Goal: Transaction & Acquisition: Purchase product/service

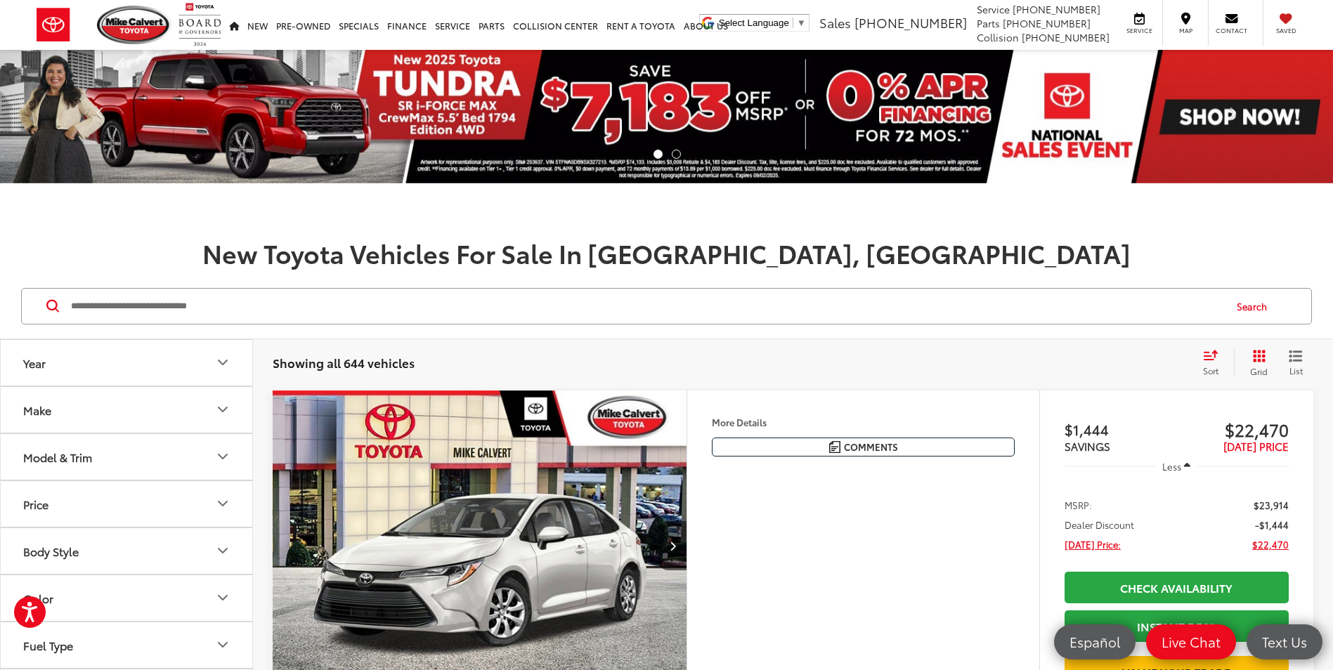
scroll to position [351, 0]
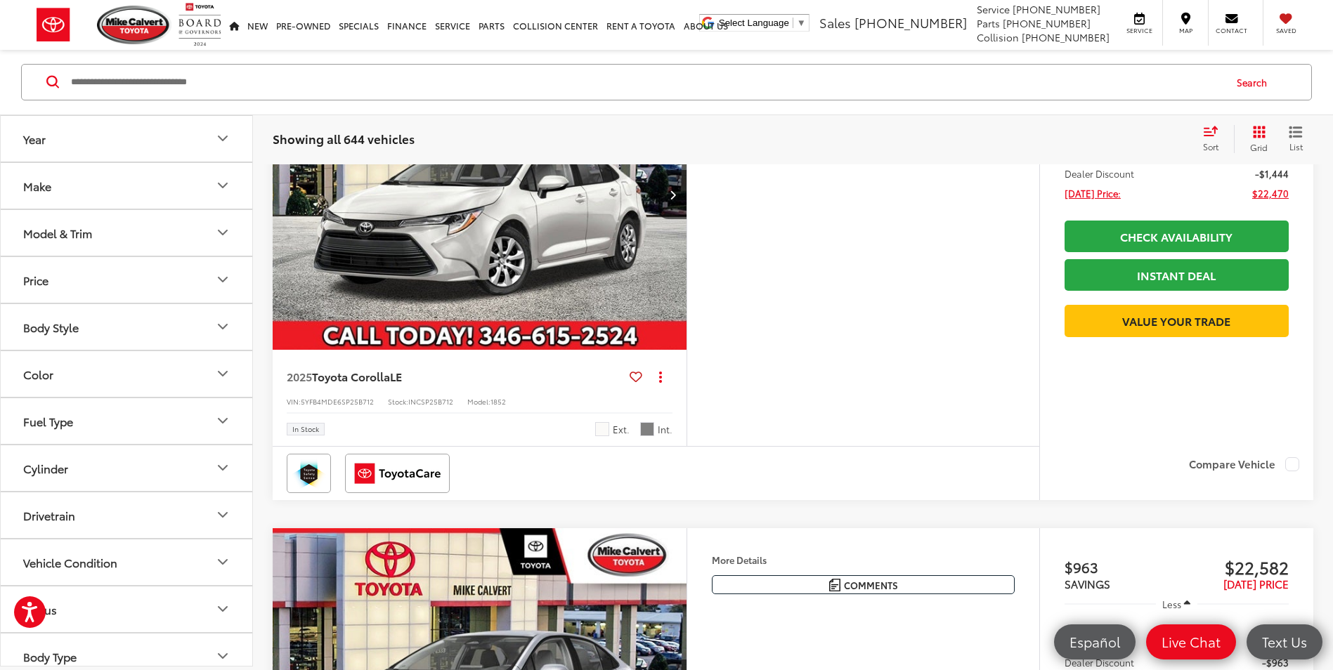
click at [131, 238] on button "Model & Trim" at bounding box center [127, 233] width 253 height 46
click at [204, 292] on button "Price" at bounding box center [127, 280] width 253 height 46
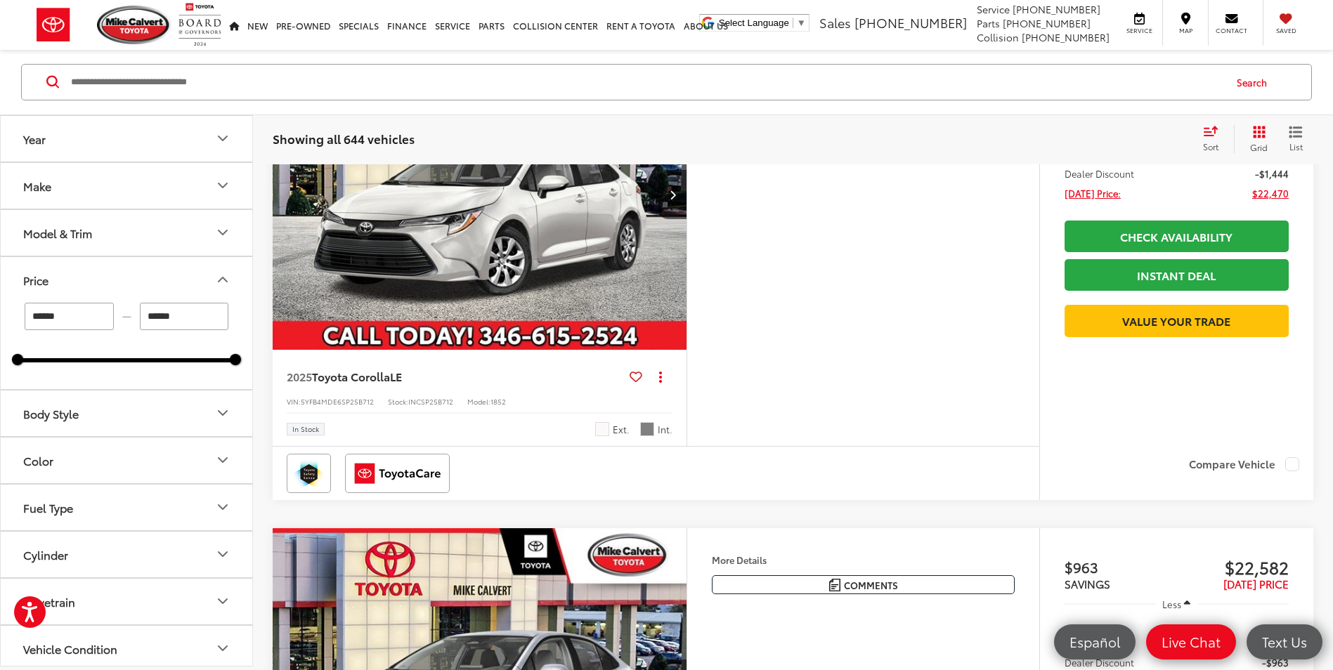
click at [205, 284] on button "Price" at bounding box center [127, 280] width 253 height 46
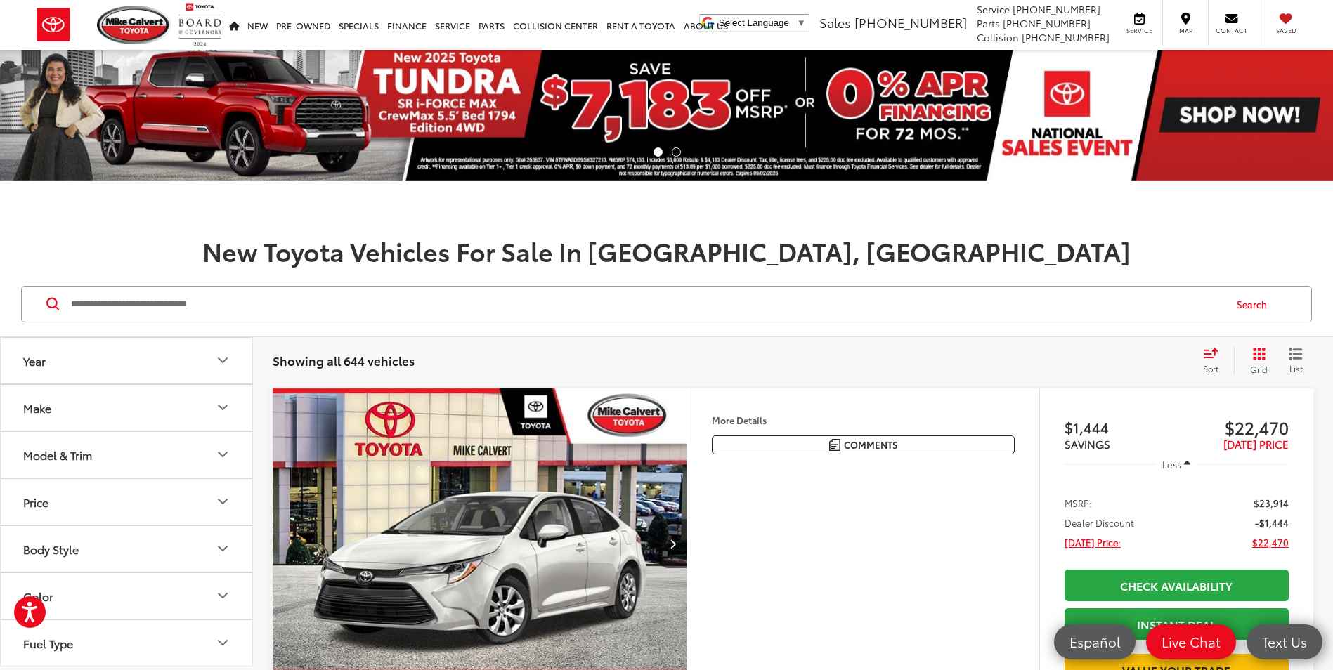
scroll to position [0, 0]
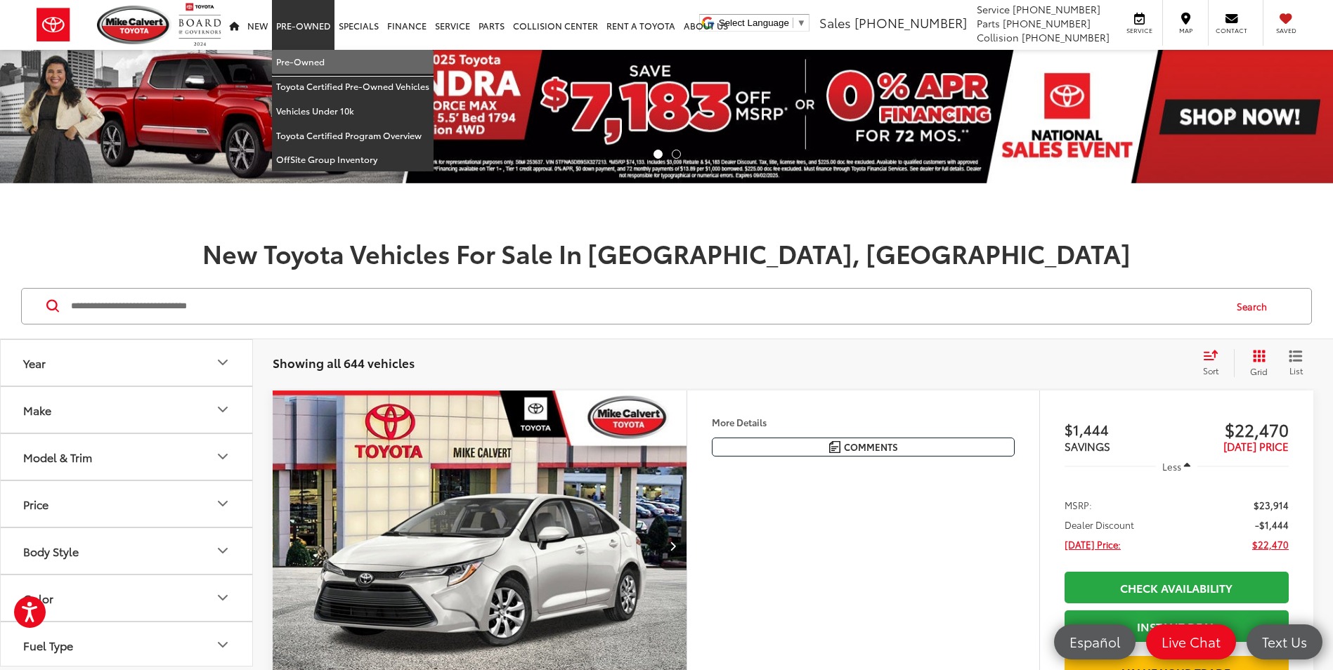
click at [316, 70] on link "Pre-Owned" at bounding box center [353, 62] width 162 height 25
click at [316, 70] on img at bounding box center [666, 117] width 1333 height 134
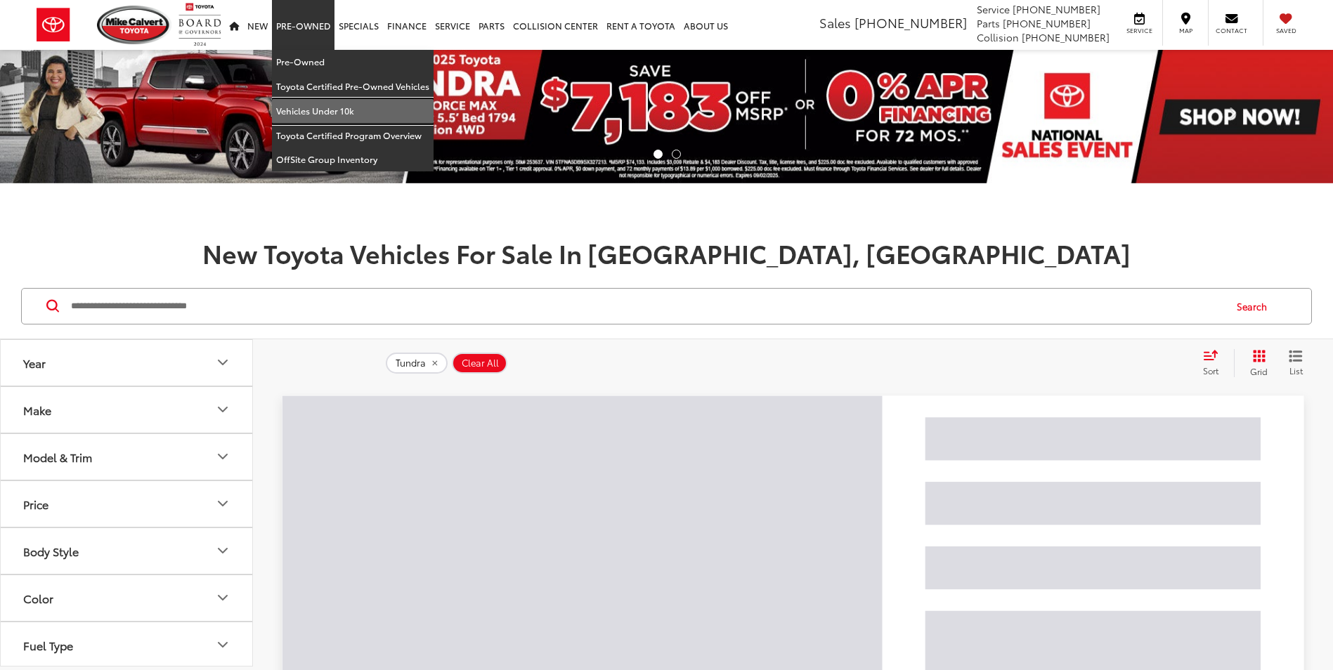
click at [323, 104] on link "Vehicles Under 10k" at bounding box center [353, 111] width 162 height 25
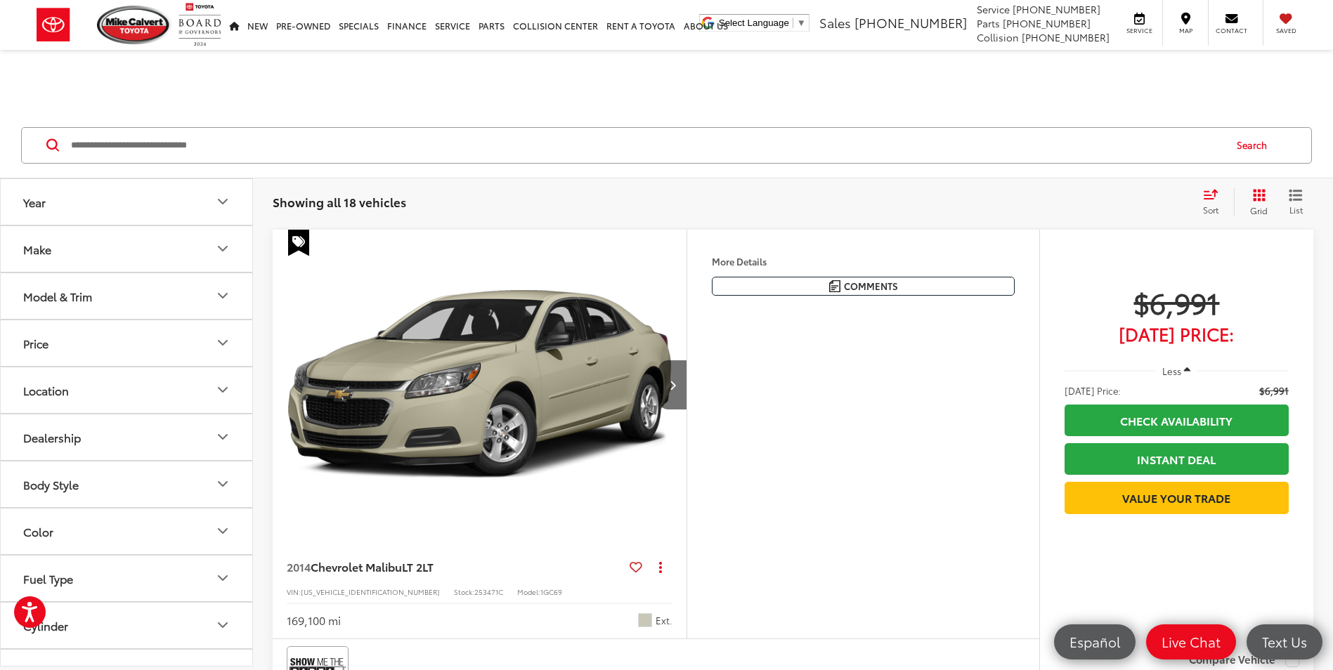
click at [1214, 304] on span "$6,991" at bounding box center [1177, 302] width 224 height 35
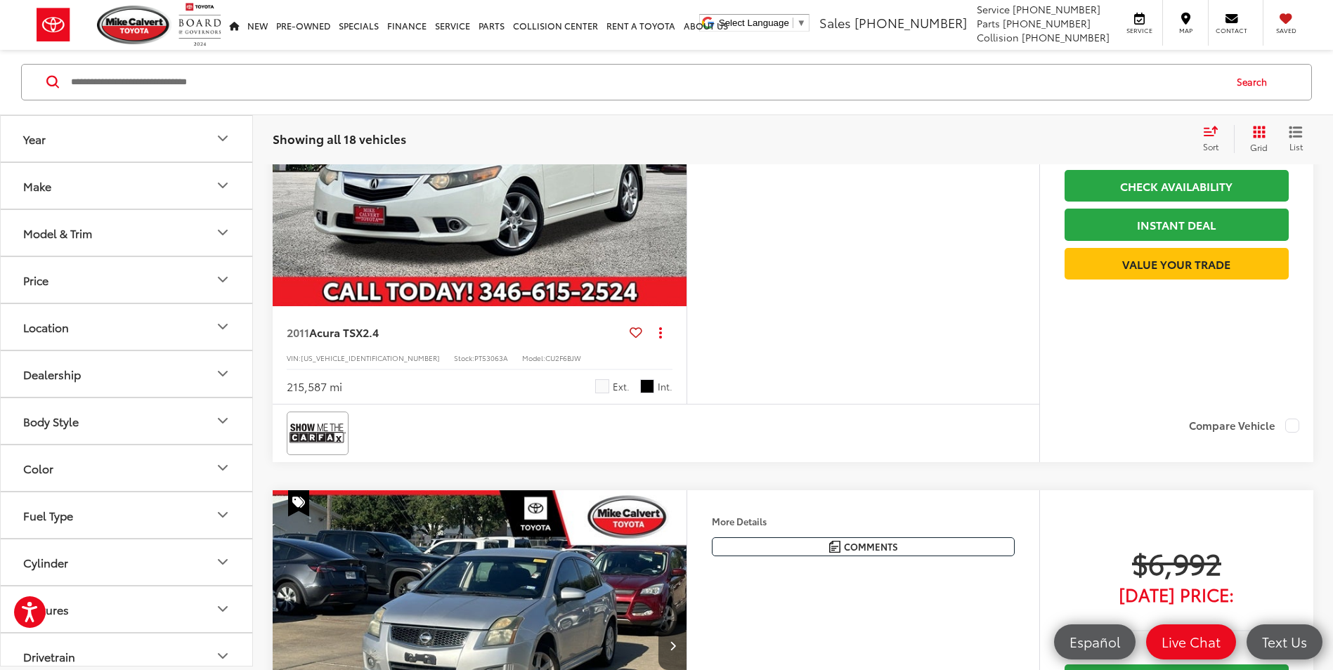
scroll to position [1757, 0]
